Goal: Task Accomplishment & Management: Use online tool/utility

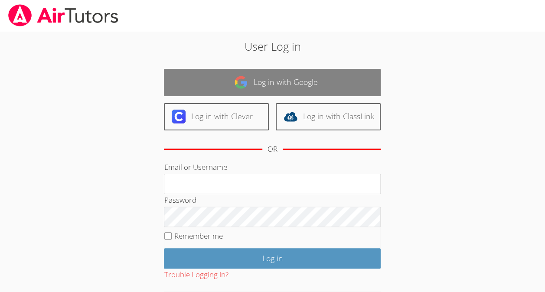
click at [342, 77] on link "Log in with Google" at bounding box center [272, 82] width 217 height 27
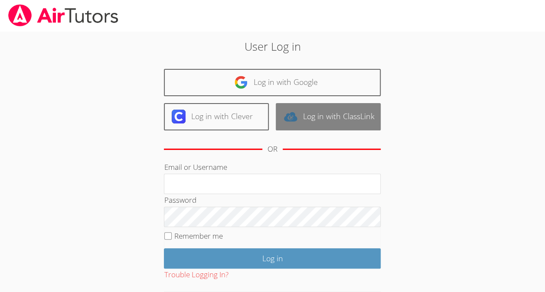
click at [345, 103] on link "Log in with ClassLink" at bounding box center [328, 116] width 105 height 27
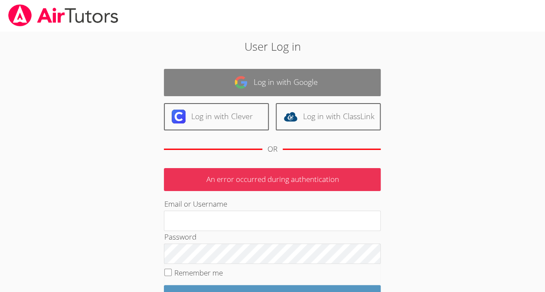
click at [363, 88] on link "Log in with Google" at bounding box center [272, 82] width 217 height 27
click at [358, 90] on link "Log in with Google" at bounding box center [272, 82] width 217 height 27
click at [364, 82] on link "Log in with Google" at bounding box center [272, 82] width 217 height 27
click at [365, 84] on link "Log in with Google" at bounding box center [272, 82] width 217 height 27
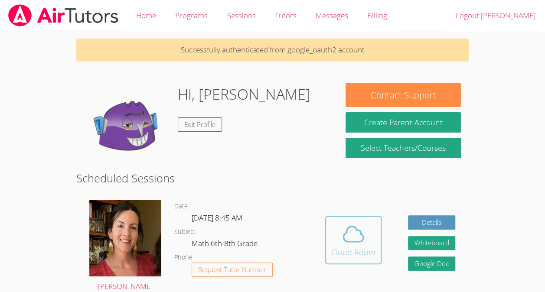
click at [357, 239] on icon at bounding box center [353, 234] width 24 height 24
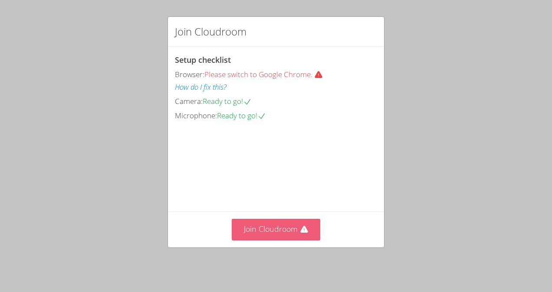
click at [269, 239] on button "Join Cloudroom" at bounding box center [276, 229] width 89 height 21
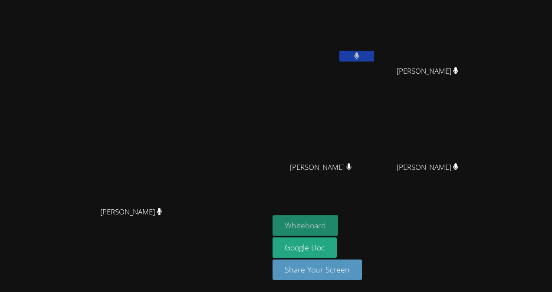
click at [338, 223] on button "Whiteboard" at bounding box center [305, 226] width 66 height 20
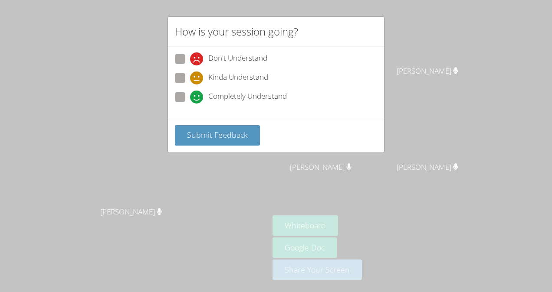
click at [196, 94] on icon at bounding box center [196, 97] width 13 height 13
click at [196, 94] on input "Completely Understand" at bounding box center [193, 95] width 7 height 7
radio input "true"
click at [238, 143] on button "Submit Feedback" at bounding box center [217, 135] width 85 height 20
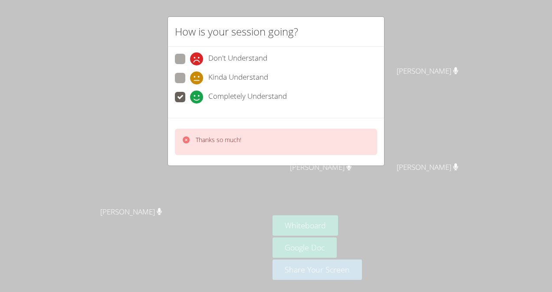
click at [187, 137] on icon at bounding box center [186, 140] width 7 height 7
click at [183, 141] on icon at bounding box center [186, 140] width 9 height 9
click at [185, 141] on icon at bounding box center [186, 140] width 7 height 7
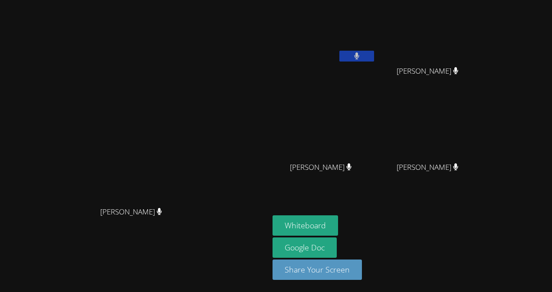
click at [184, 147] on video at bounding box center [134, 128] width 130 height 147
